Goal: Obtain resource: Obtain resource

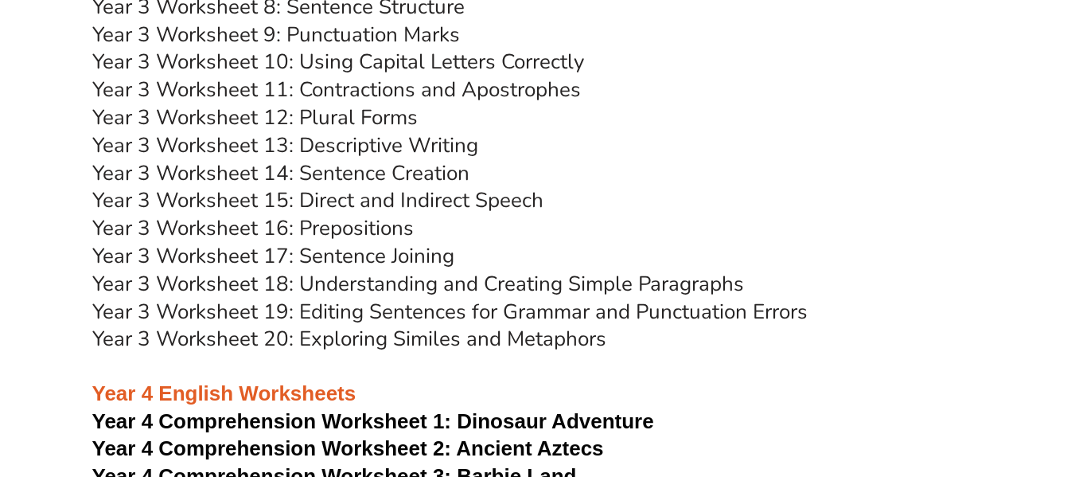
scroll to position [5291, 0]
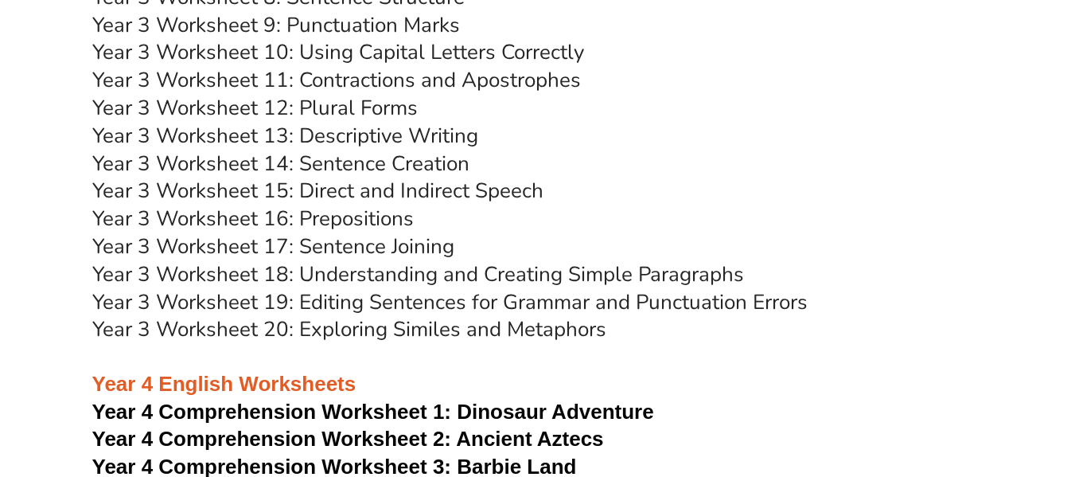
click at [383, 138] on link "Year 3 Worksheet 13: Descriptive Writing" at bounding box center [285, 136] width 386 height 28
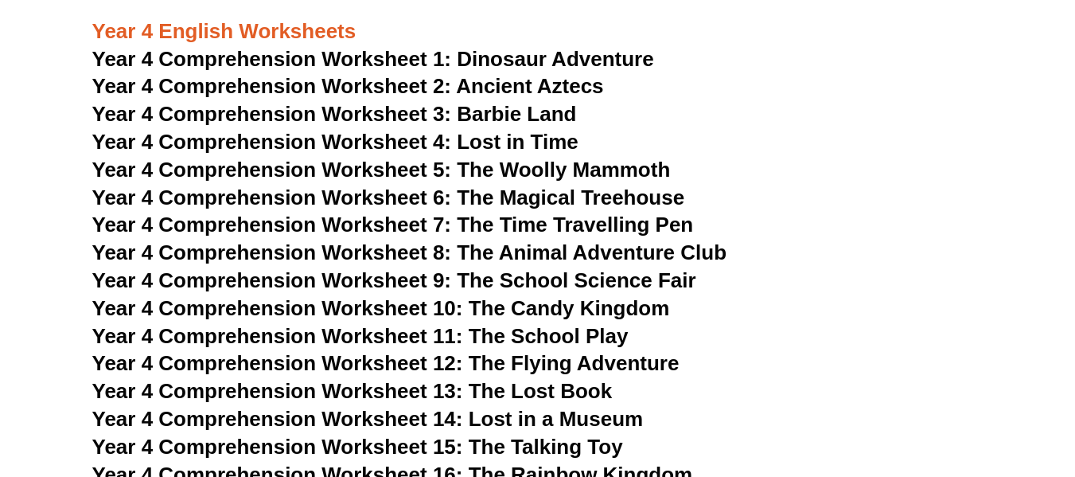
scroll to position [5643, 0]
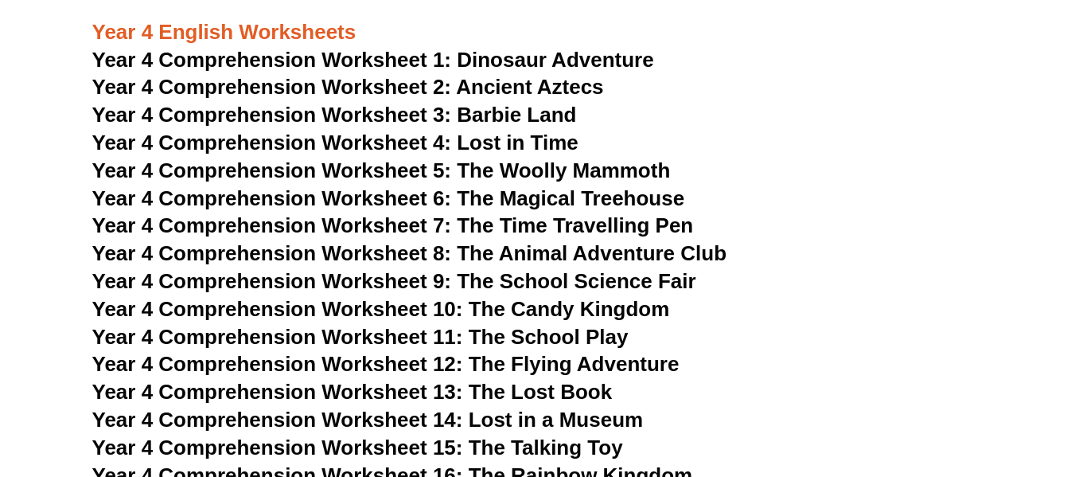
click at [387, 64] on span "Year 4 Comprehension Worksheet 1:" at bounding box center [272, 60] width 360 height 24
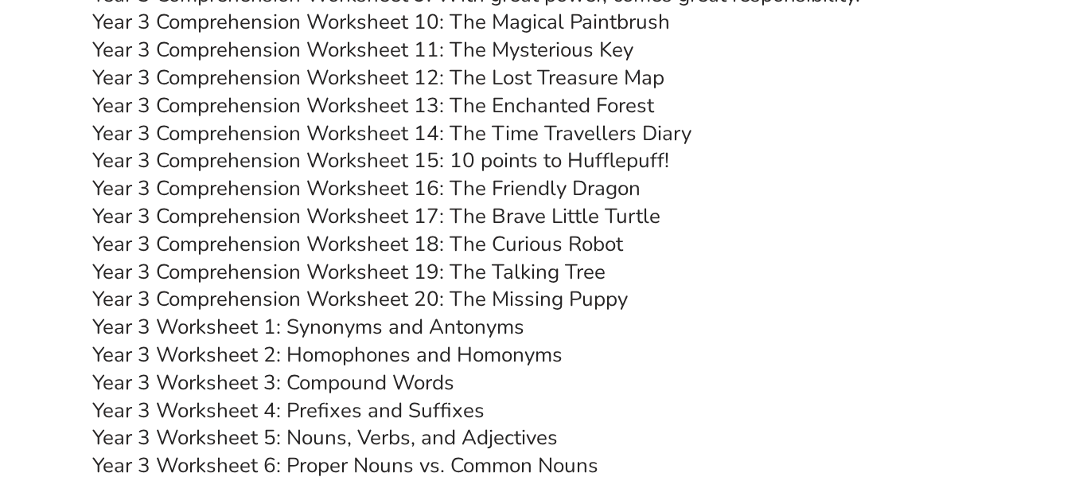
scroll to position [4767, 0]
click at [458, 304] on link "Year 3 Comprehension Worksheet 20: The Missing Puppy" at bounding box center [360, 300] width 536 height 28
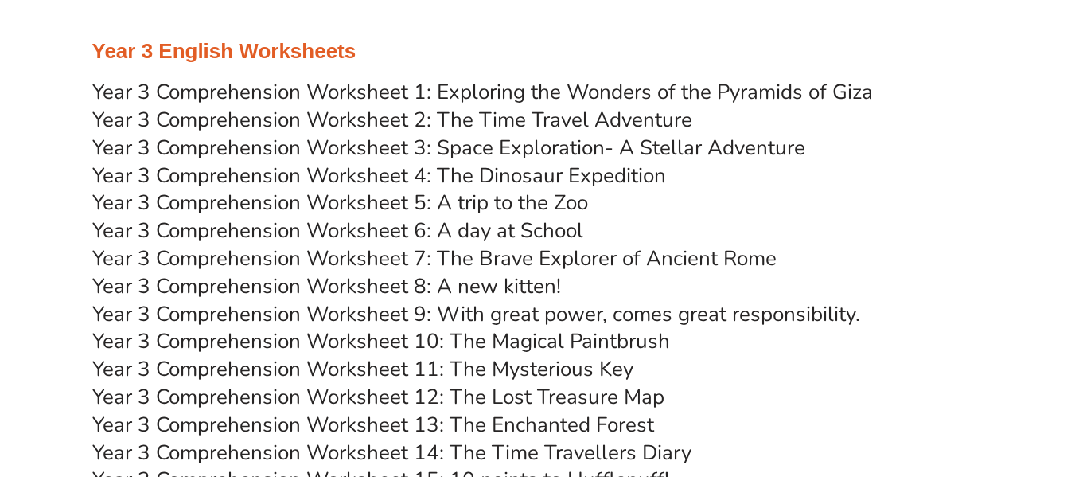
scroll to position [4450, 0]
click at [436, 118] on link "Year 3 Comprehension Worksheet 2: The Time Travel Adventure" at bounding box center [392, 119] width 600 height 28
click at [430, 199] on link "Year 3 Comprehension Worksheet 5: A trip to the Zoo" at bounding box center [340, 202] width 496 height 28
click at [469, 285] on link "Year 3 Comprehension Worksheet 8: A new kitten!" at bounding box center [326, 285] width 469 height 28
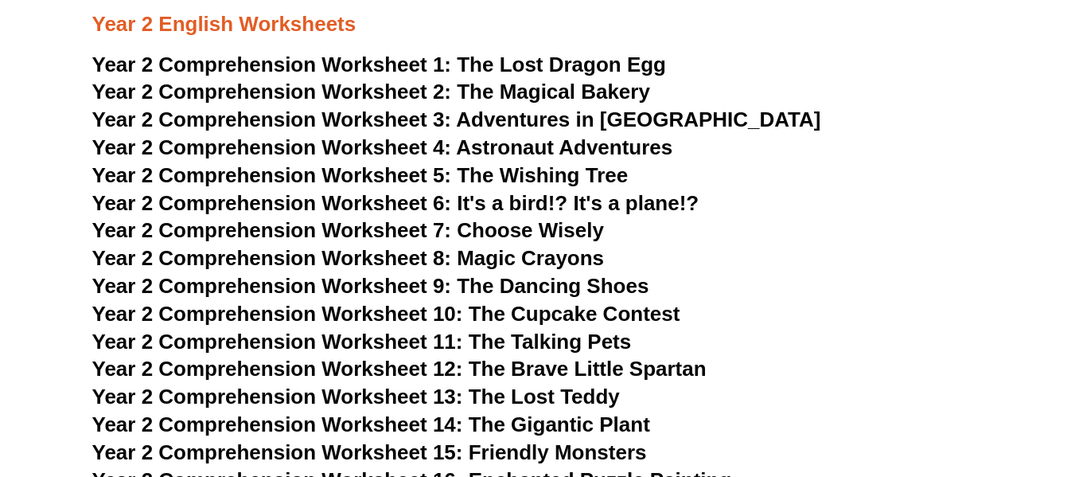
scroll to position [3272, 0]
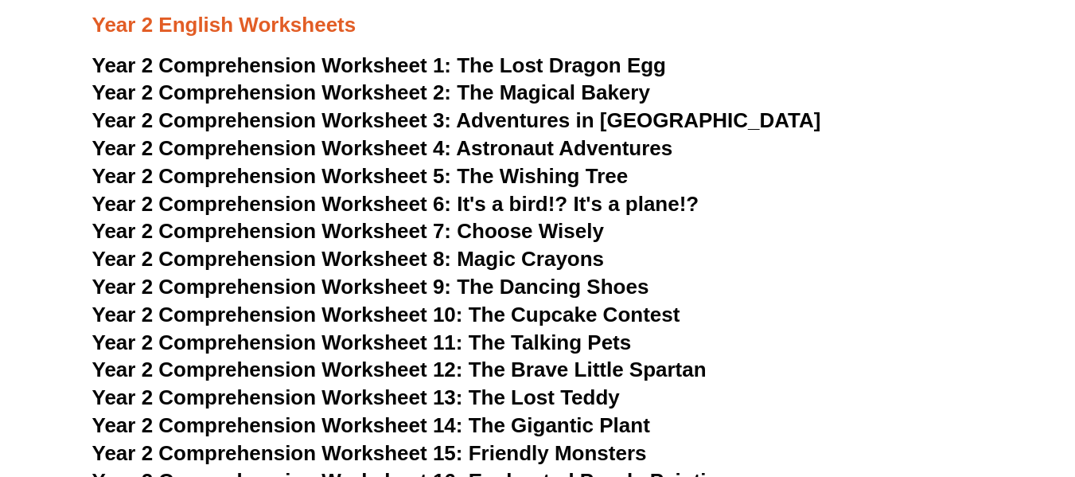
click at [406, 83] on span "Year 2 Comprehension Worksheet 2:" at bounding box center [272, 92] width 360 height 24
click at [432, 64] on span "Year 2 Comprehension Worksheet 1:" at bounding box center [272, 65] width 360 height 24
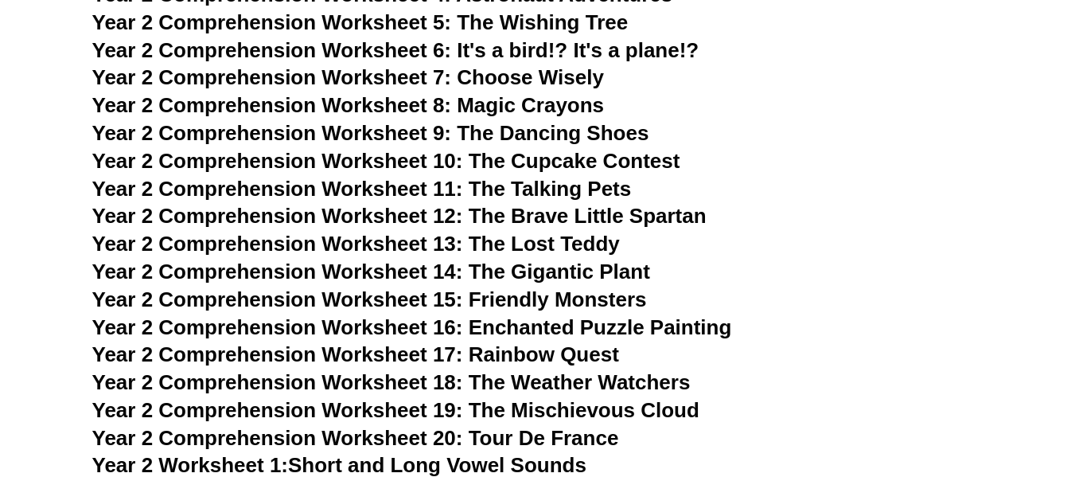
scroll to position [3449, 0]
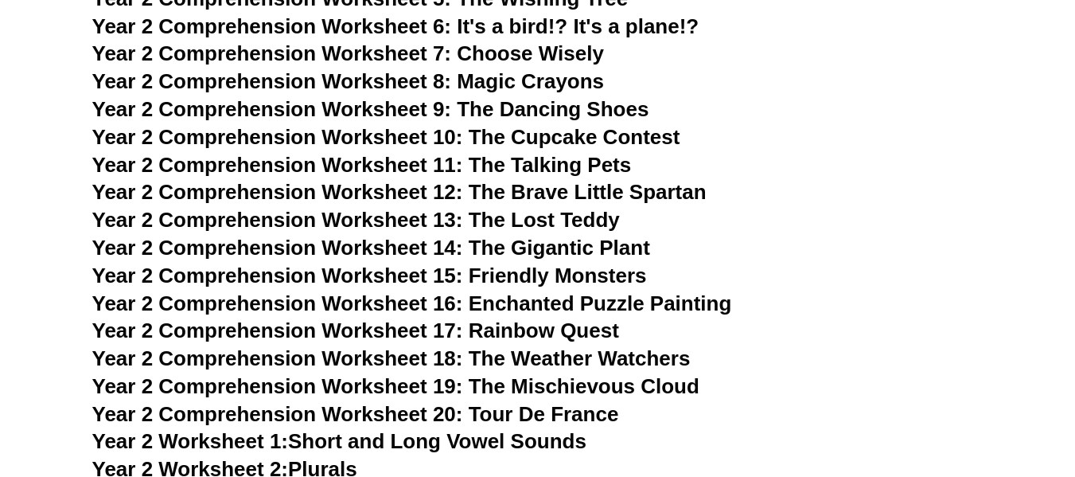
click at [379, 275] on span "Year 2 Comprehension Worksheet 15: Friendly Monsters" at bounding box center [369, 275] width 555 height 24
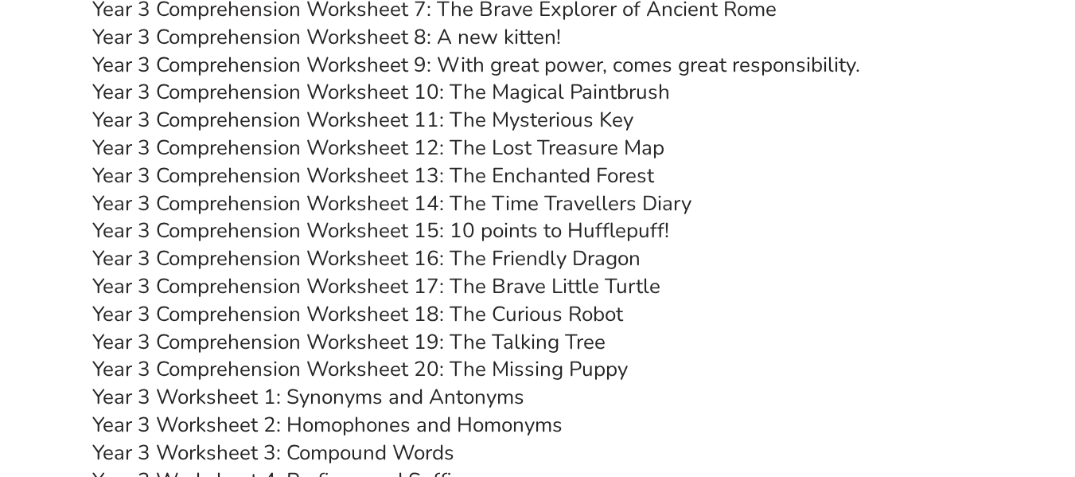
scroll to position [4727, 0]
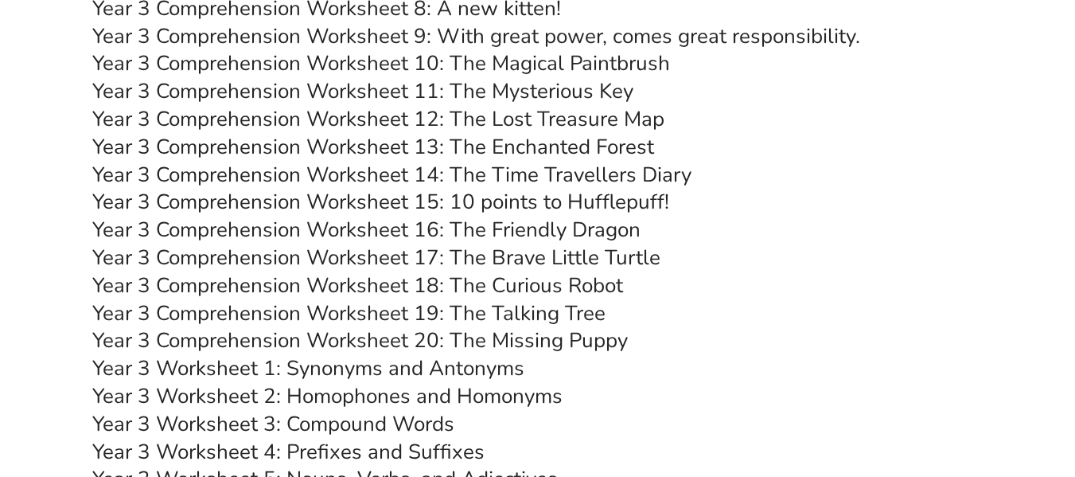
click at [483, 317] on link "Year 3 Comprehension Worksheet 19: The Talking Tree" at bounding box center [348, 313] width 513 height 28
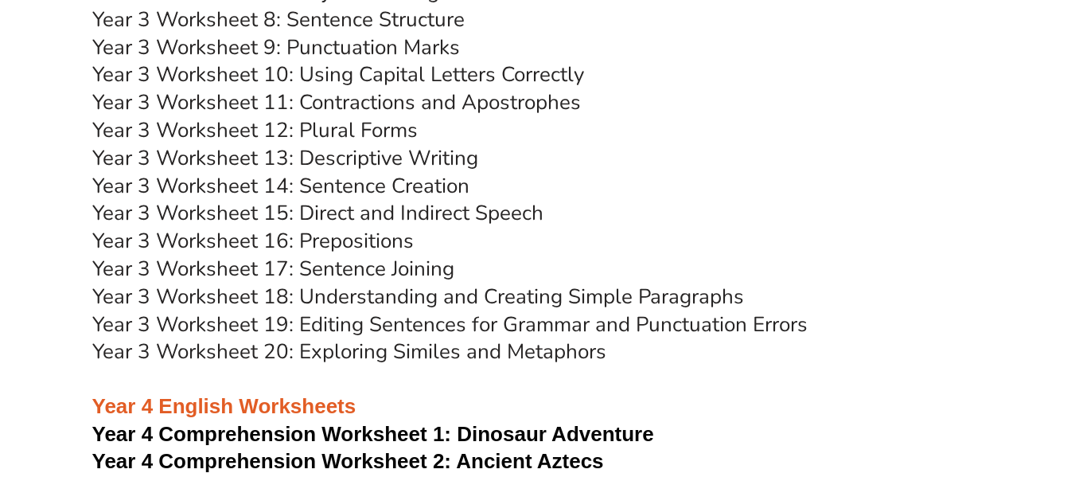
scroll to position [5274, 0]
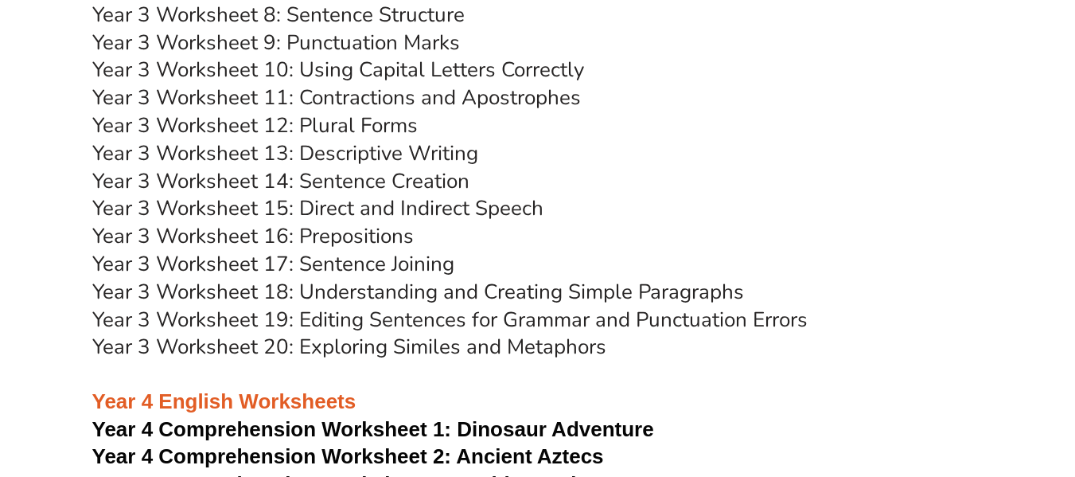
click at [396, 287] on link "Year 3 Worksheet 18: Understanding and Creating Simple Paragraphs" at bounding box center [418, 292] width 652 height 28
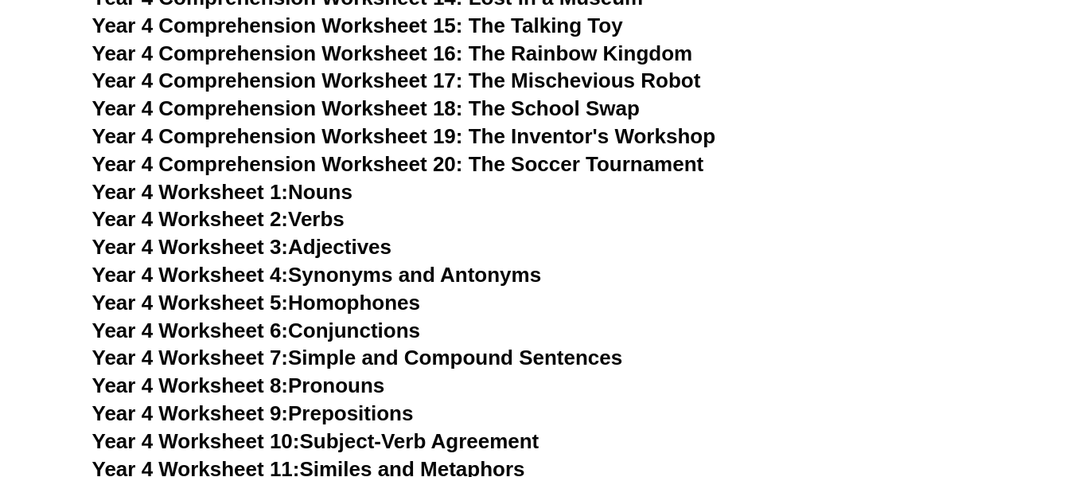
scroll to position [6066, 0]
